Goal: Task Accomplishment & Management: Manage account settings

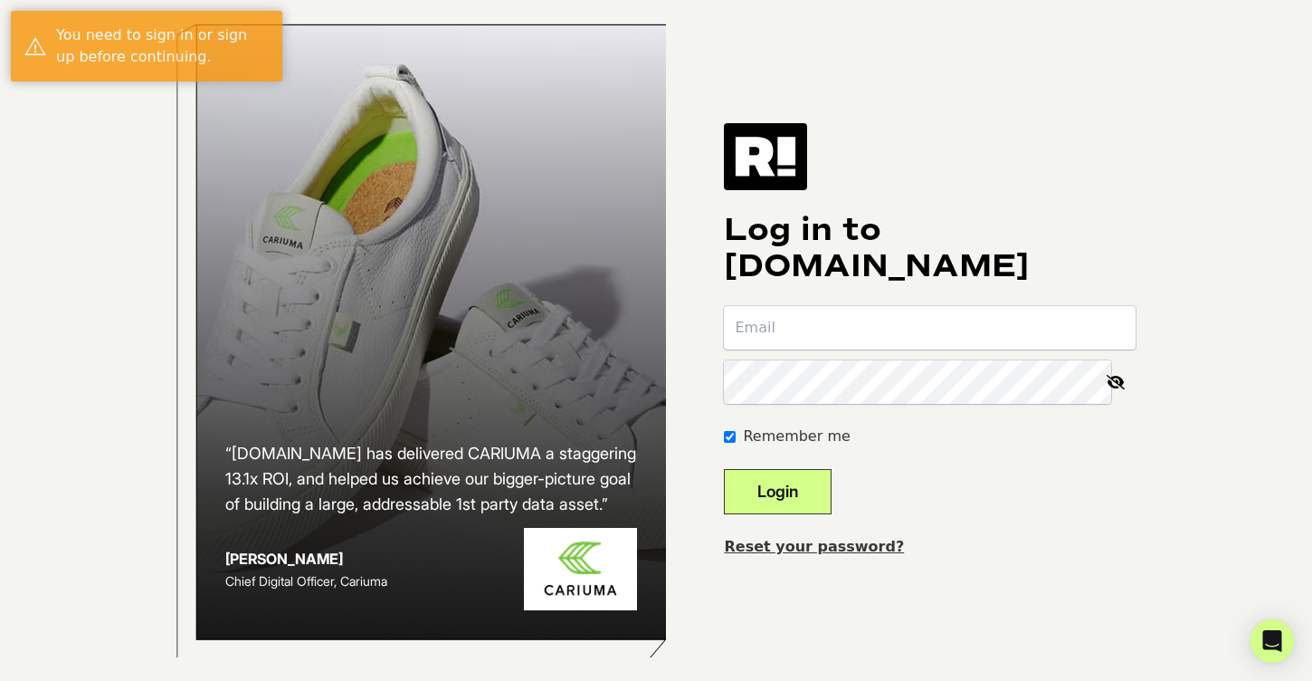
type input "[PERSON_NAME][EMAIL_ADDRESS][DOMAIN_NAME]"
click at [816, 514] on button "Login" at bounding box center [778, 491] width 108 height 45
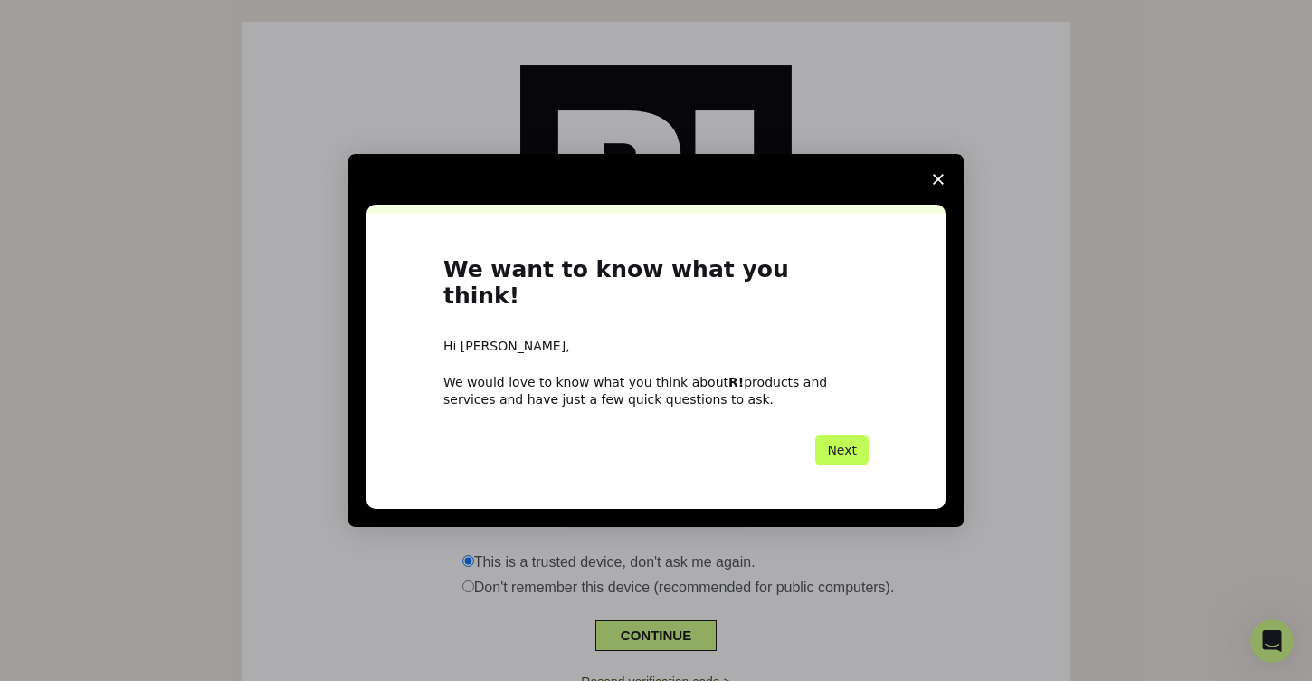
click at [843, 434] on button "Next" at bounding box center [841, 449] width 53 height 31
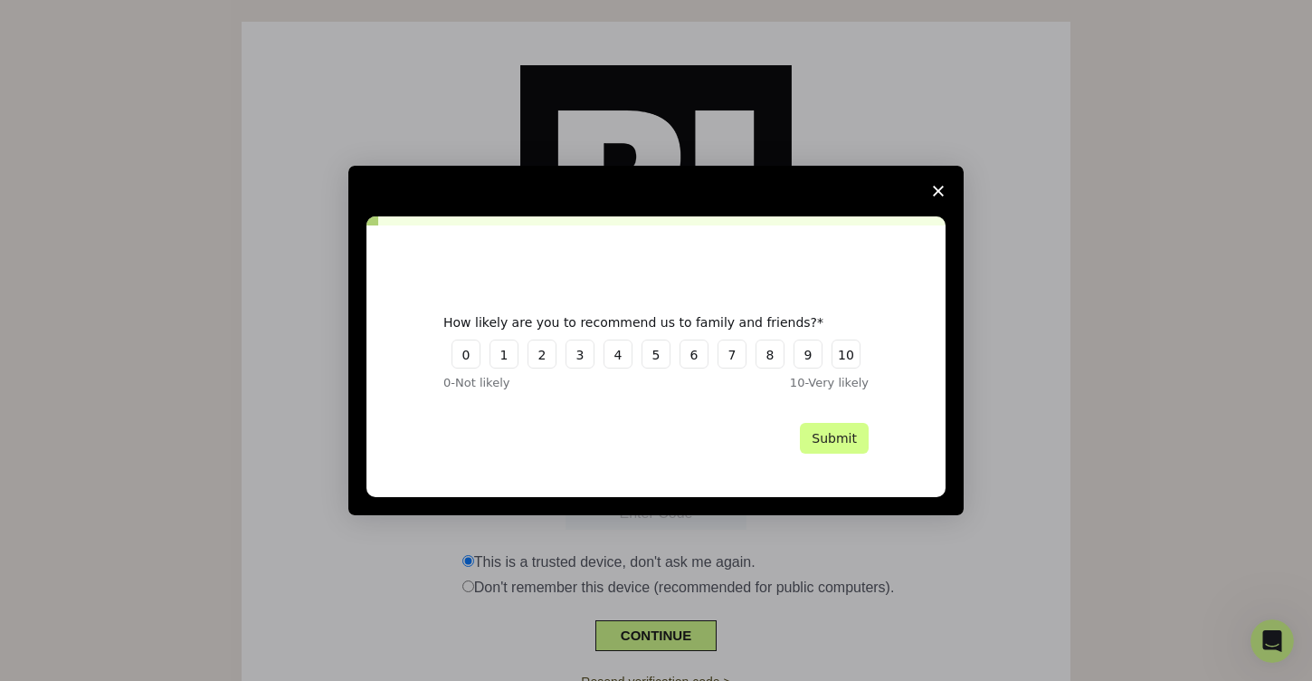
click at [938, 195] on icon "Close survey" at bounding box center [938, 191] width 11 height 11
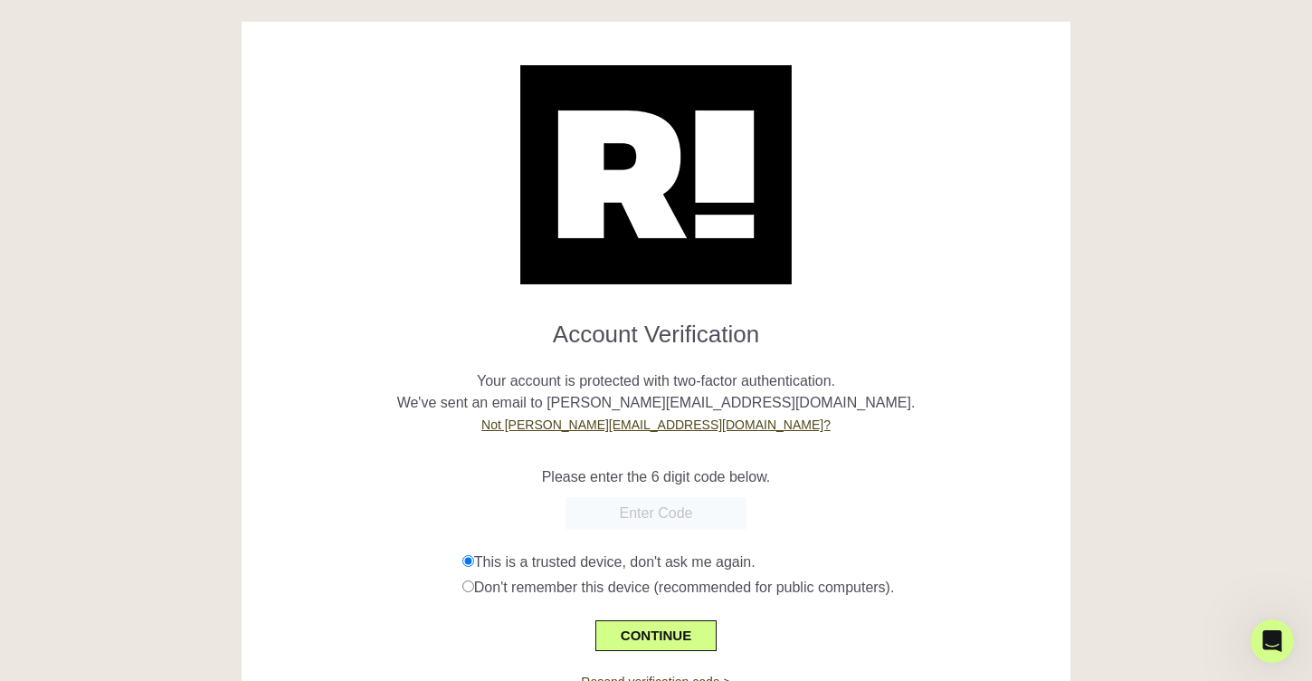
click at [938, 195] on div at bounding box center [656, 163] width 803 height 241
click at [660, 527] on input "text" at bounding box center [656, 513] width 181 height 33
paste input "088361"
type input "088361"
click at [652, 624] on button "CONTINUE" at bounding box center [655, 635] width 121 height 31
